Goal: Task Accomplishment & Management: Manage account settings

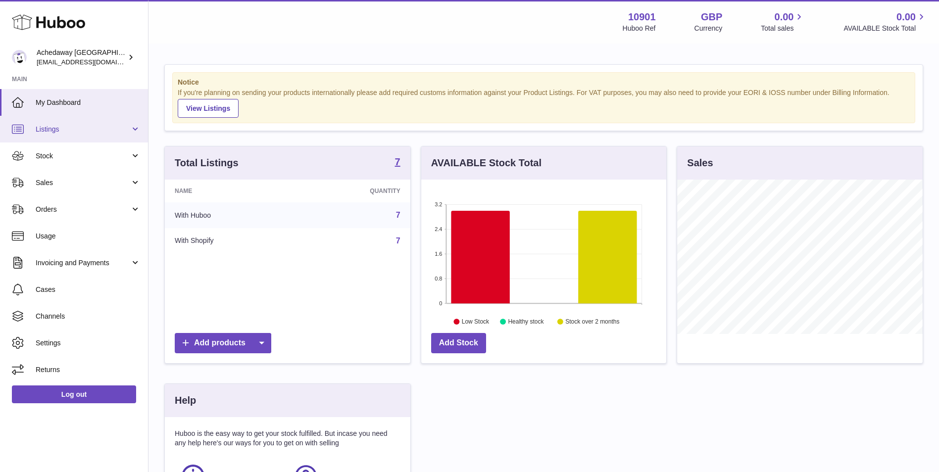
scroll to position [154, 245]
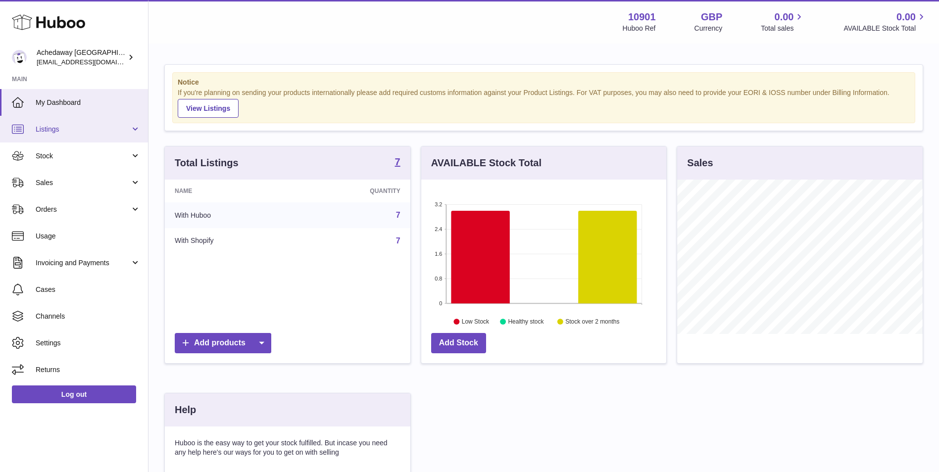
click at [78, 133] on span "Listings" at bounding box center [83, 129] width 95 height 9
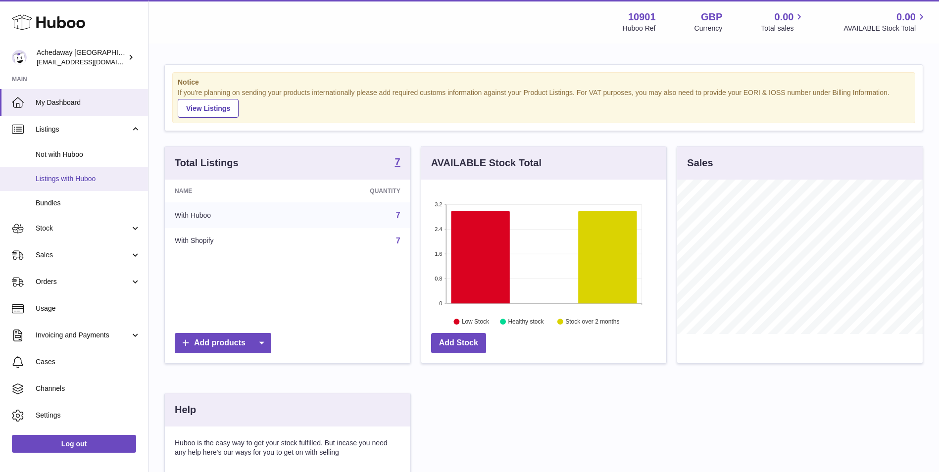
click at [69, 176] on span "Listings with Huboo" at bounding box center [88, 178] width 105 height 9
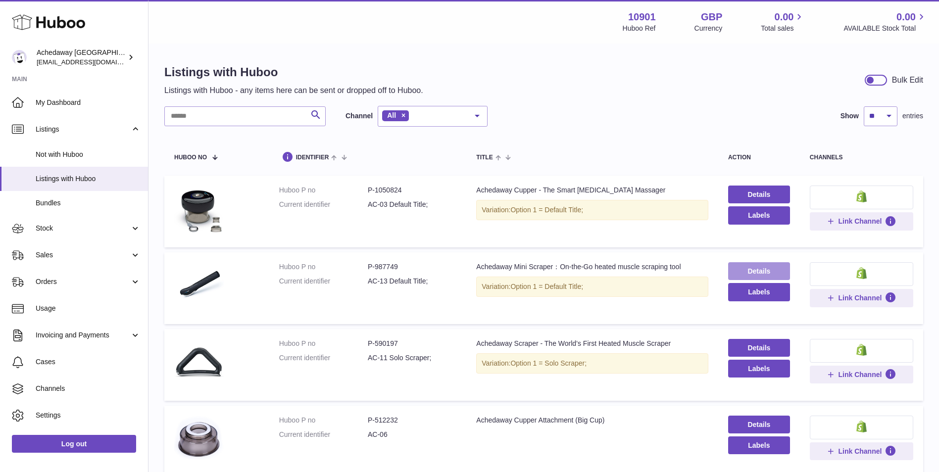
click at [758, 264] on link "Details" at bounding box center [759, 271] width 62 height 18
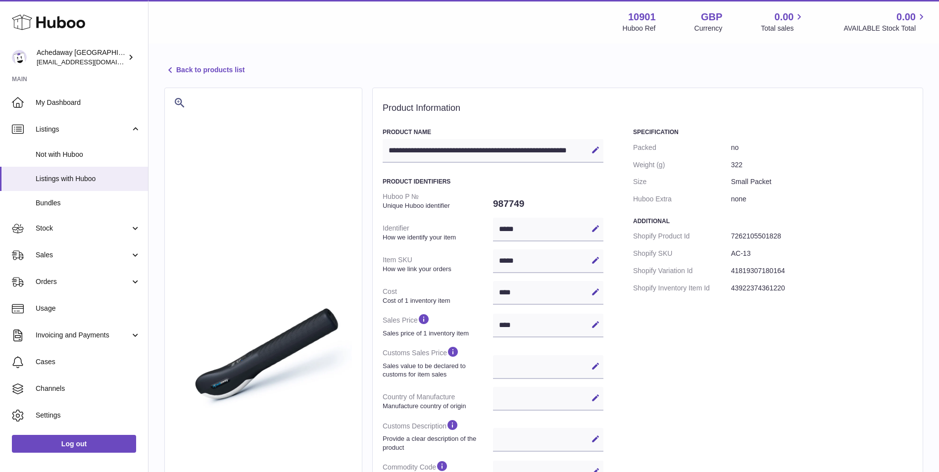
select select
select select "****"
